Goal: Information Seeking & Learning: Learn about a topic

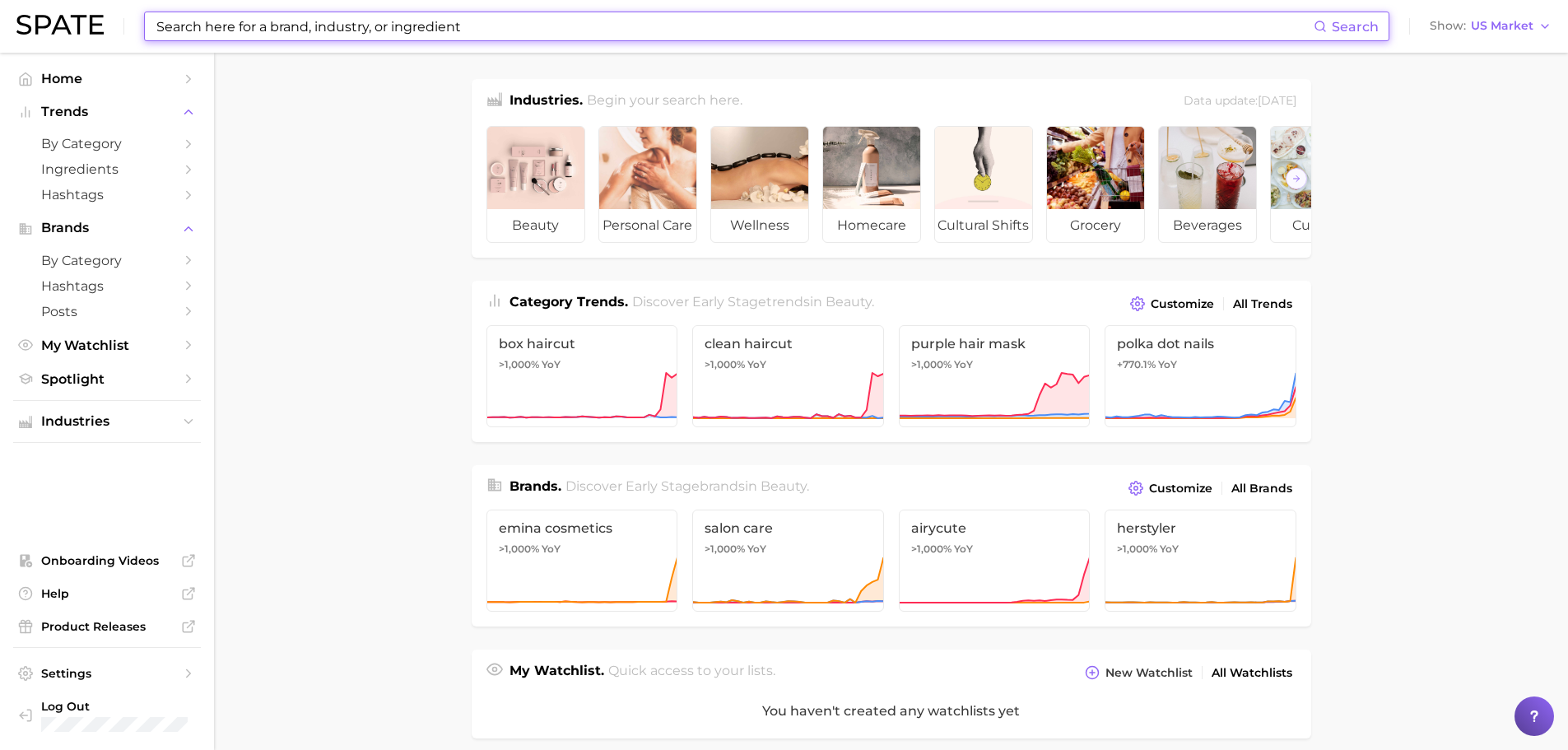
click at [338, 22] on input at bounding box center [734, 27] width 1159 height 28
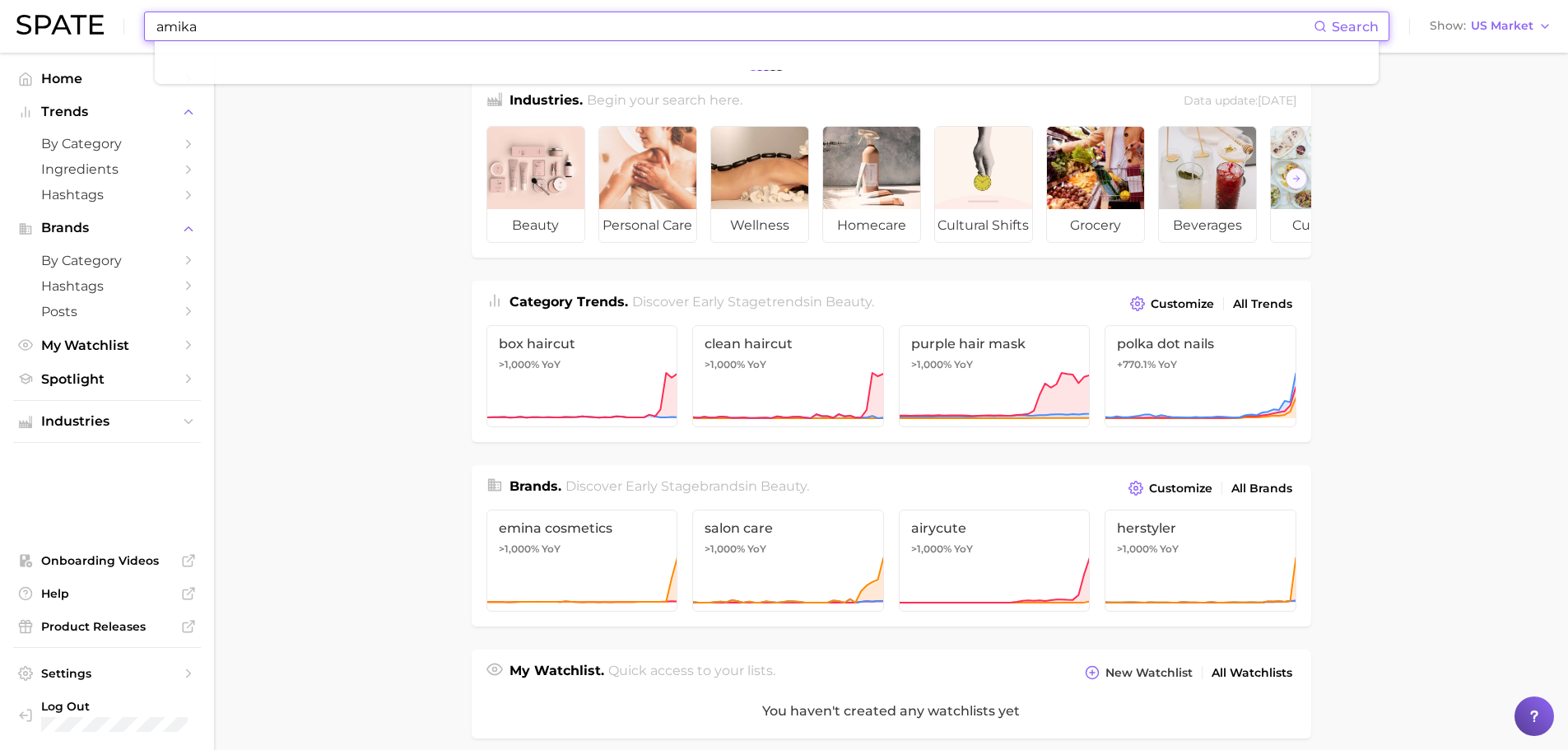
type input "amika"
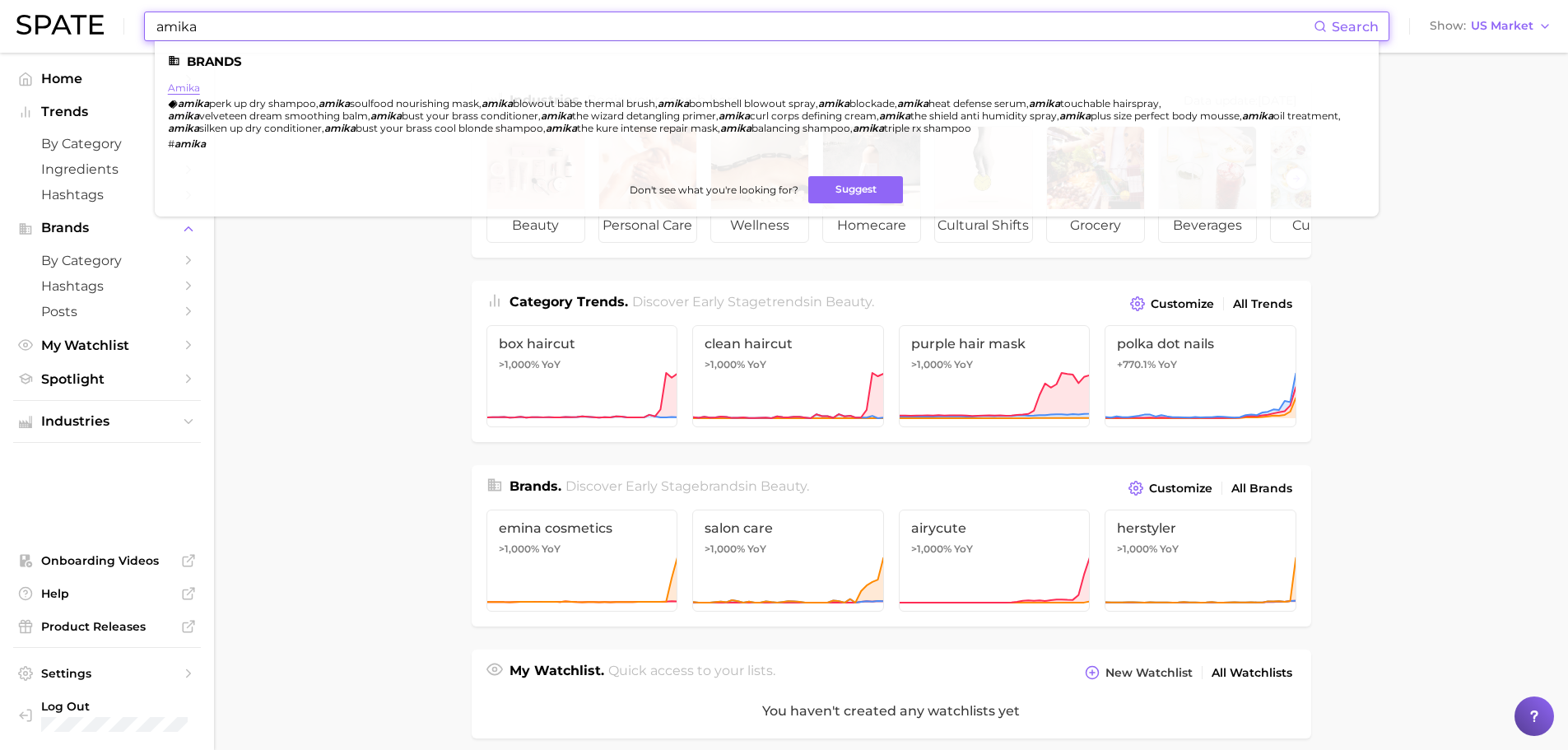
click at [186, 87] on link "amika" at bounding box center [184, 87] width 32 height 12
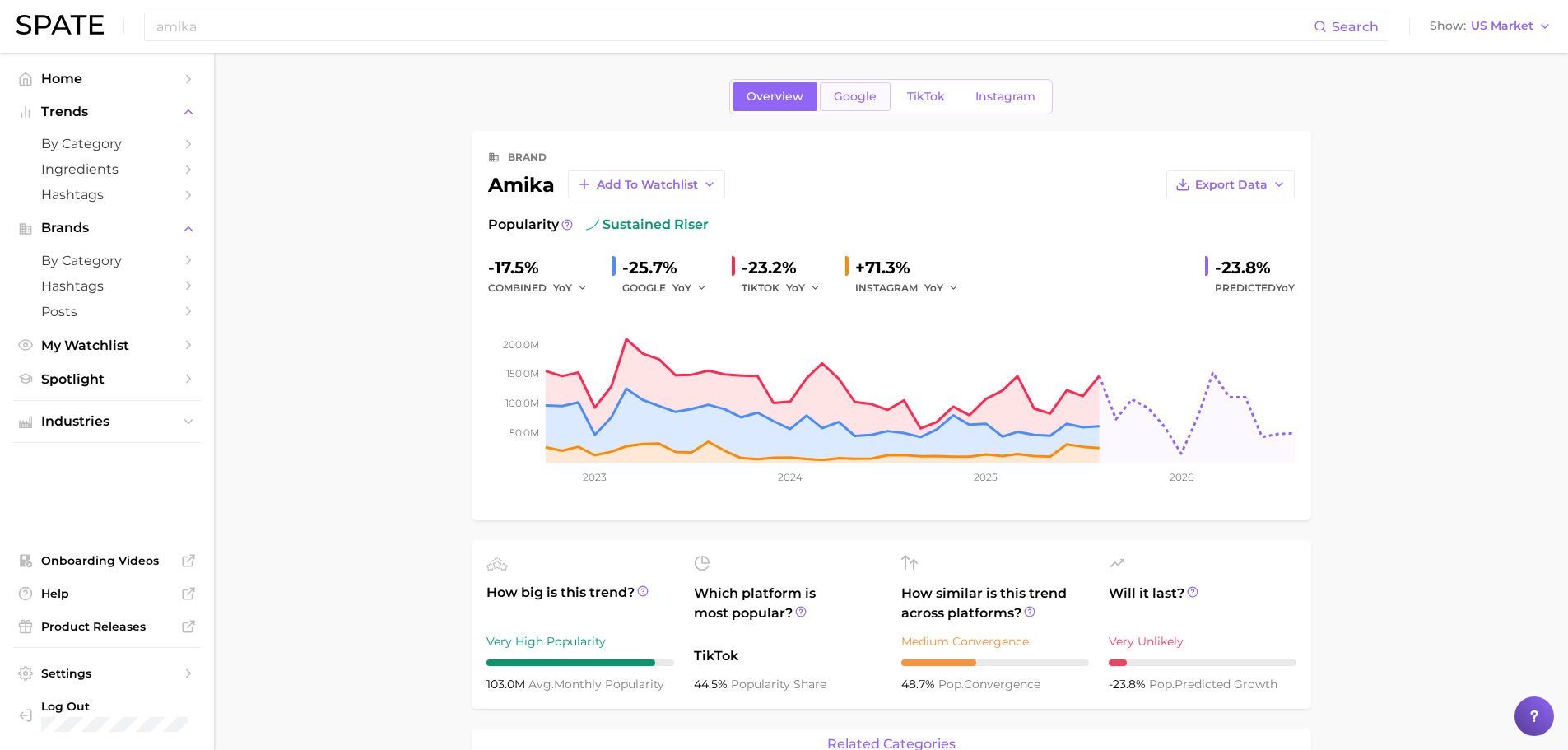
click at [857, 93] on span "Google" at bounding box center [855, 97] width 42 height 14
